Goal: Information Seeking & Learning: Learn about a topic

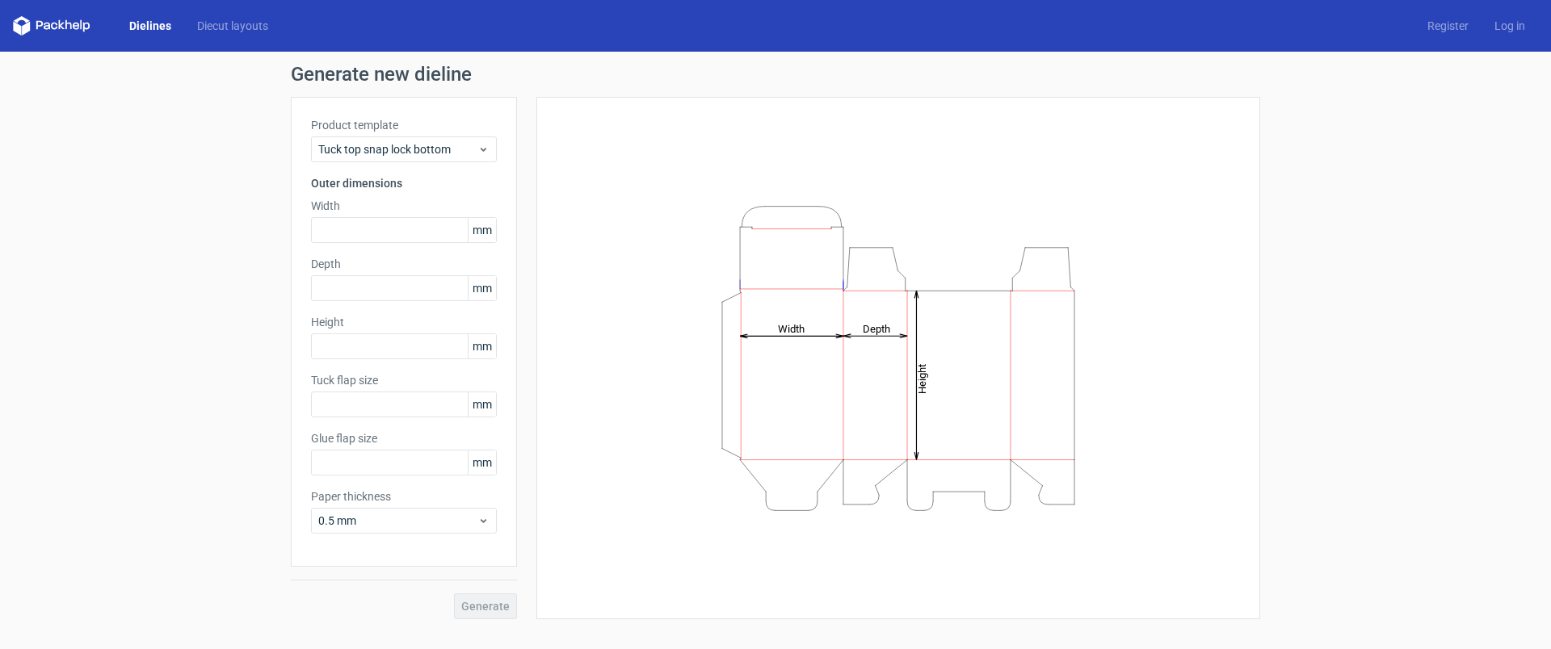
type input "15"
type input "10"
